Goal: Task Accomplishment & Management: Use online tool/utility

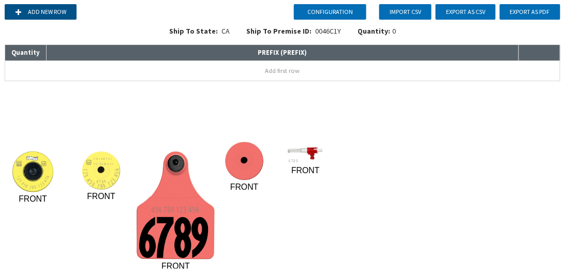
click at [43, 13] on button "Add new row" at bounding box center [41, 12] width 72 height 16
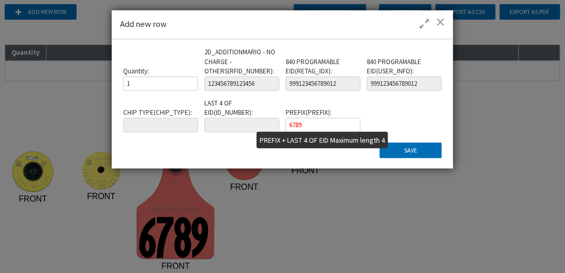
click at [332, 123] on input "6789" at bounding box center [323, 125] width 74 height 14
click at [318, 125] on input "6789" at bounding box center [323, 125] width 74 height 14
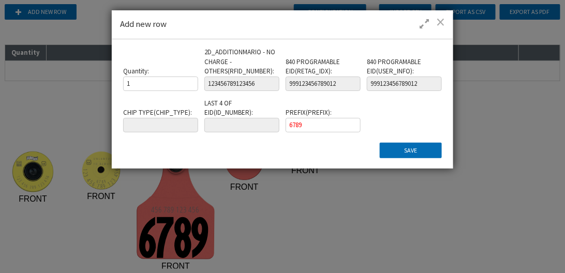
click at [441, 20] on span at bounding box center [440, 22] width 9 height 10
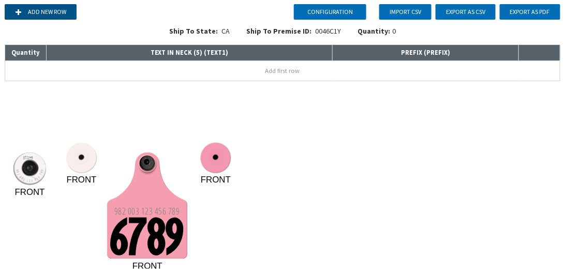
click at [48, 11] on button "Add new row" at bounding box center [41, 12] width 72 height 16
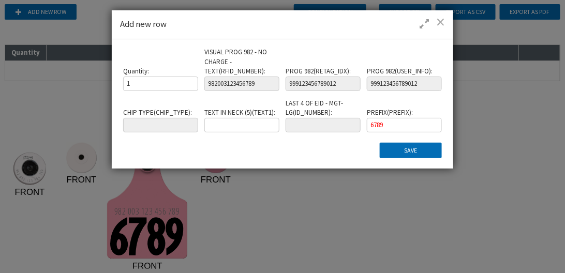
click at [439, 22] on span at bounding box center [440, 22] width 9 height 10
